Goal: Information Seeking & Learning: Learn about a topic

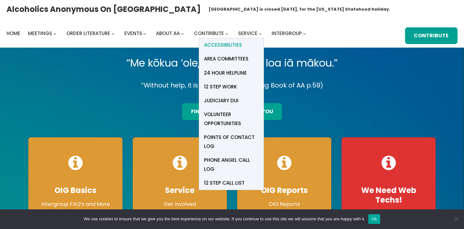
click at [235, 45] on span "Accessibilities" at bounding box center [223, 45] width 38 height 9
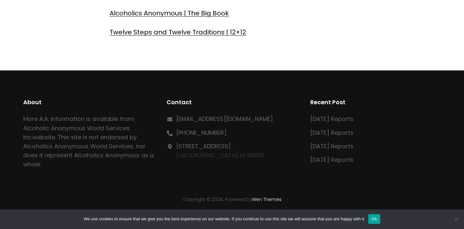
scroll to position [412, 0]
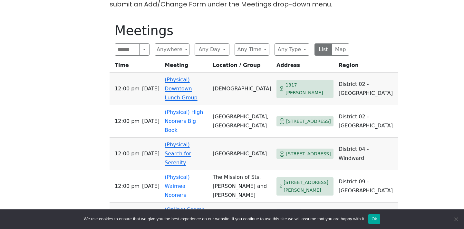
scroll to position [221, 0]
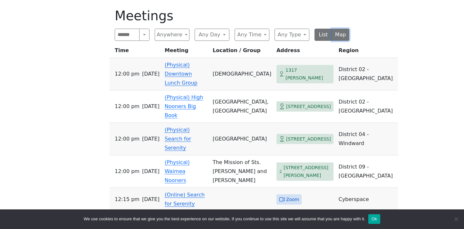
click at [339, 33] on button "Map" at bounding box center [341, 35] width 18 height 12
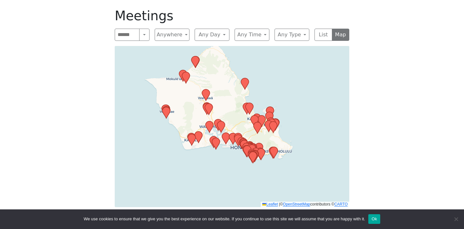
drag, startPoint x: 317, startPoint y: 142, endPoint x: 306, endPoint y: 125, distance: 20.2
click at [306, 125] on div "Leaflet | © OpenStreetMap contributors © CARTO" at bounding box center [232, 126] width 234 height 161
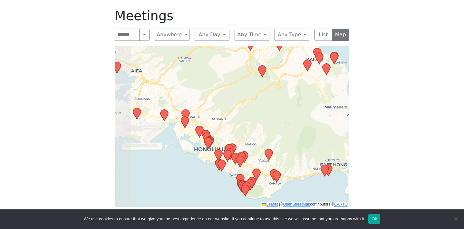
drag, startPoint x: 224, startPoint y: 146, endPoint x: 326, endPoint y: 95, distance: 113.3
click at [325, 95] on div "Leaflet | © OpenStreetMap contributors © CARTO" at bounding box center [232, 126] width 234 height 161
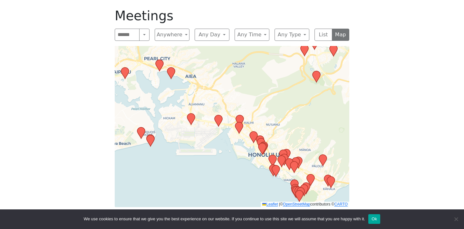
drag, startPoint x: 226, startPoint y: 121, endPoint x: 280, endPoint y: 127, distance: 54.4
click at [280, 127] on div "Leaflet | © OpenStreetMap contributors © CARTO" at bounding box center [232, 126] width 234 height 161
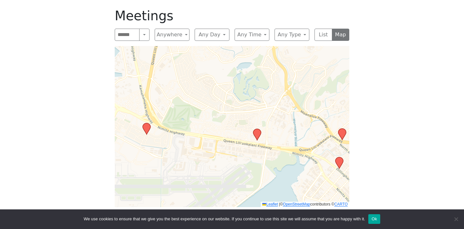
drag, startPoint x: 213, startPoint y: 107, endPoint x: 197, endPoint y: 92, distance: 21.7
click at [197, 92] on div "Leaflet | © OpenStreetMap contributors © CARTO" at bounding box center [232, 126] width 234 height 161
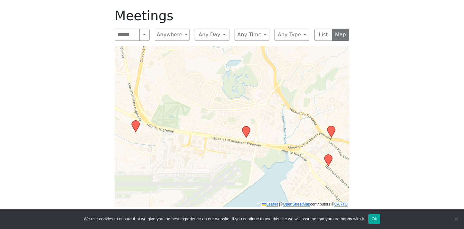
click at [247, 129] on icon at bounding box center [246, 132] width 8 height 11
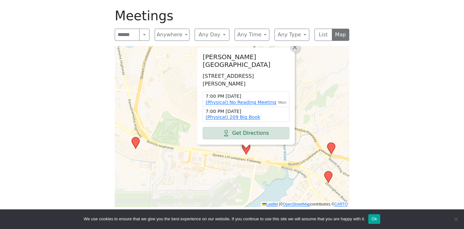
click at [294, 51] on span "×" at bounding box center [294, 47] width 6 height 8
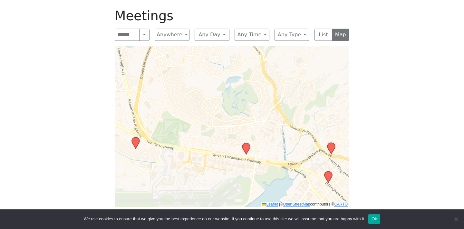
click at [394, 121] on div "If you know of a meeting listed here that NO LONGER MEETS, please call Central …" at bounding box center [231, 90] width 417 height 259
click at [332, 148] on icon at bounding box center [331, 148] width 8 height 11
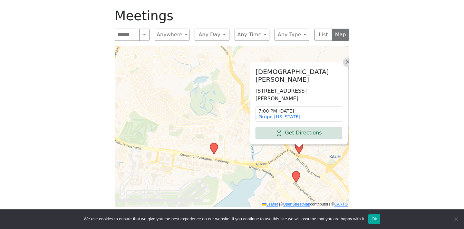
click at [346, 66] on span "×" at bounding box center [347, 62] width 6 height 8
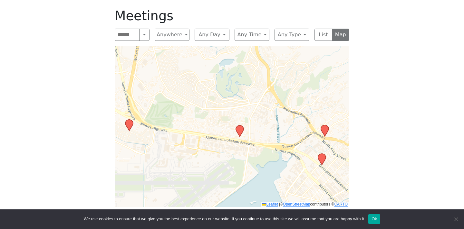
drag, startPoint x: 192, startPoint y: 113, endPoint x: 217, endPoint y: 96, distance: 31.3
click at [217, 96] on div "Leaflet | © OpenStreetMap contributors © CARTO" at bounding box center [232, 126] width 234 height 161
click at [130, 125] on icon at bounding box center [129, 125] width 8 height 11
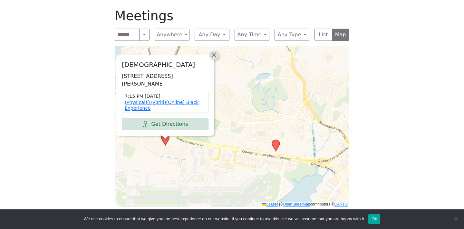
click at [214, 51] on span "×" at bounding box center [214, 55] width 6 height 8
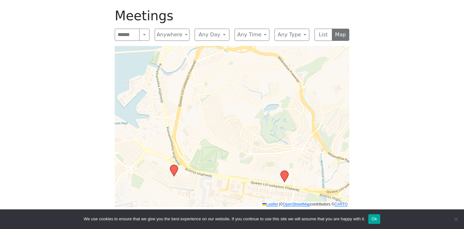
drag, startPoint x: 293, startPoint y: 118, endPoint x: 301, endPoint y: 149, distance: 32.1
click at [301, 149] on div "Leaflet | © OpenStreetMap contributors © CARTO" at bounding box center [232, 126] width 234 height 161
click at [175, 172] on icon at bounding box center [174, 170] width 8 height 11
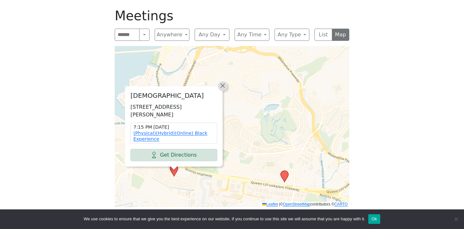
click at [223, 82] on span "×" at bounding box center [222, 86] width 6 height 8
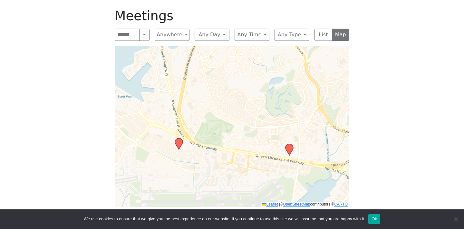
drag, startPoint x: 207, startPoint y: 138, endPoint x: 212, endPoint y: 112, distance: 27.2
click at [212, 112] on div "Leaflet | © OpenStreetMap contributors © CARTO" at bounding box center [232, 126] width 234 height 161
click at [290, 150] on icon at bounding box center [289, 149] width 8 height 11
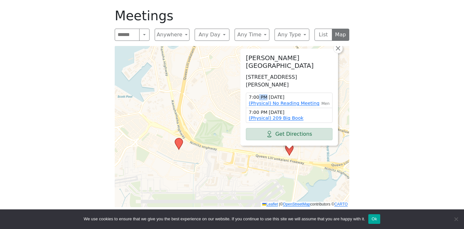
drag, startPoint x: 290, startPoint y: 97, endPoint x: 257, endPoint y: 99, distance: 32.7
click at [257, 99] on time "7:00 PM Tuesday" at bounding box center [289, 97] width 81 height 6
click at [287, 91] on div "Radford Terrace Community Center 811 Murray Dr, Honolulu, HI 96818, USA 7:00 PM…" at bounding box center [289, 97] width 97 height 97
drag, startPoint x: 284, startPoint y: 112, endPoint x: 252, endPoint y: 112, distance: 32.2
click at [252, 112] on time "7:00 PM Friday" at bounding box center [289, 112] width 81 height 6
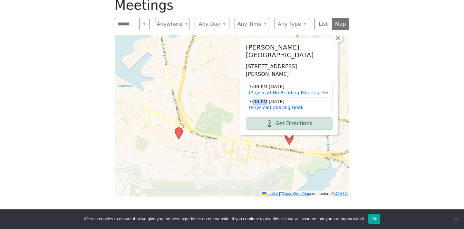
scroll to position [230, 0]
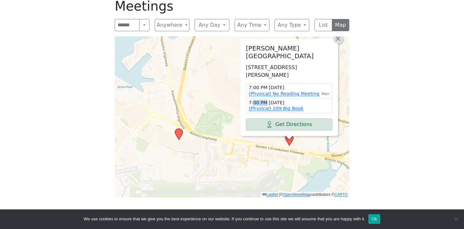
click at [340, 40] on span "×" at bounding box center [338, 39] width 6 height 8
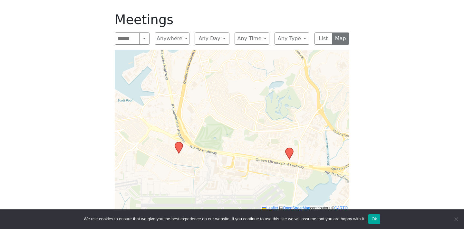
scroll to position [216, 0]
